Goal: Transaction & Acquisition: Purchase product/service

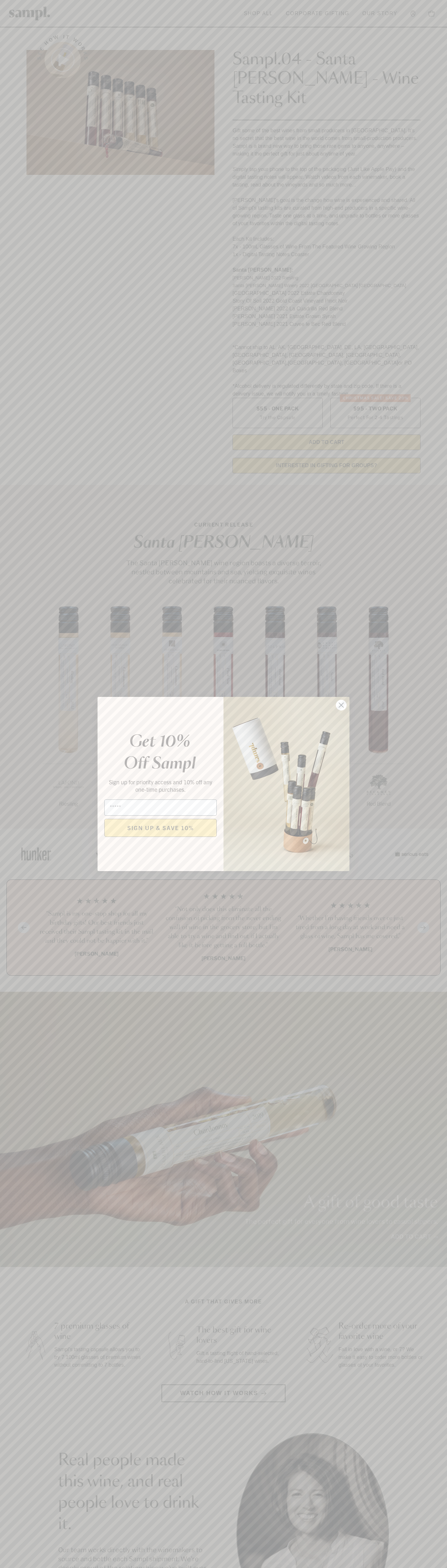
click at [341, 705] on icon "Close dialog" at bounding box center [341, 705] width 5 height 5
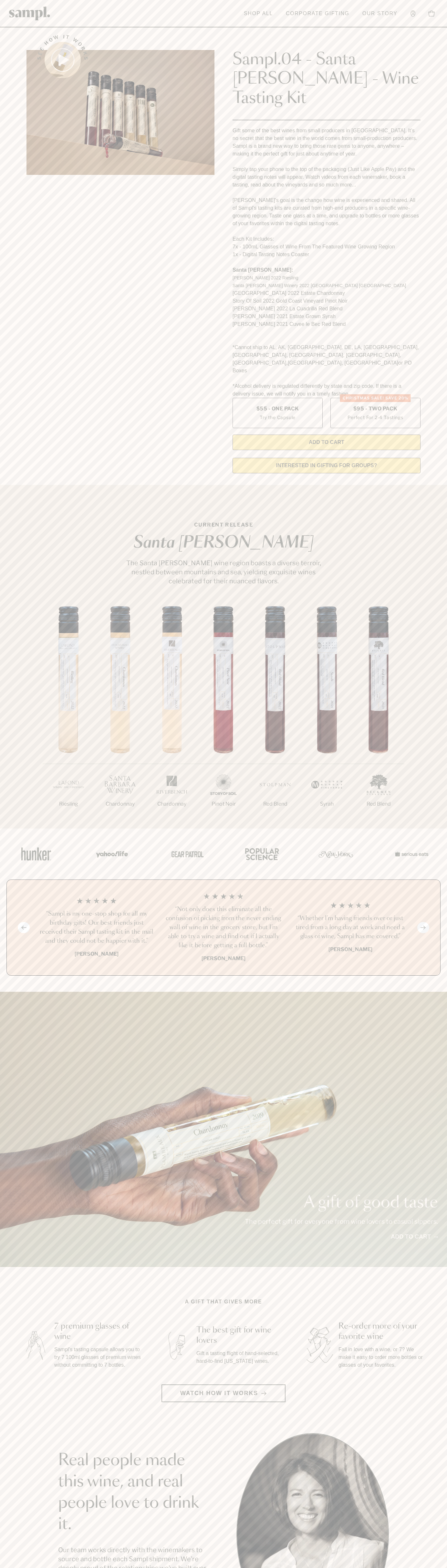
click at [312, 28] on div "Sampl.04 - Santa [PERSON_NAME] - Wine Tasting Kit Gift some of the best wines f…" at bounding box center [326, 237] width 188 height 424
click at [417, 1567] on html "Skip to main content Toggle navigation menu Shop All Corporate Gifting Our Stor…" at bounding box center [224, 1307] width 447 height 2614
click at [5, 606] on div "1/7 Riesling 2/7 Chardonnay 3/7" at bounding box center [224, 717] width 447 height 222
click at [375, 398] on label "Christmas SALE! Save 20% $95 - Two Pack Perfect For 2-4 Tastings" at bounding box center [375, 413] width 90 height 30
